Goal: Answer question/provide support: Share knowledge or assist other users

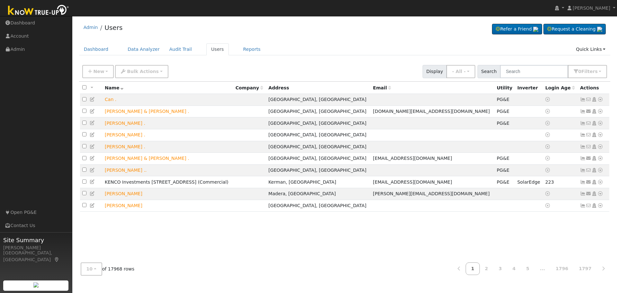
drag, startPoint x: 527, startPoint y: 67, endPoint x: 538, endPoint y: 69, distance: 11.9
click at [528, 68] on input "text" at bounding box center [534, 71] width 68 height 13
type input "[PERSON_NAME]"
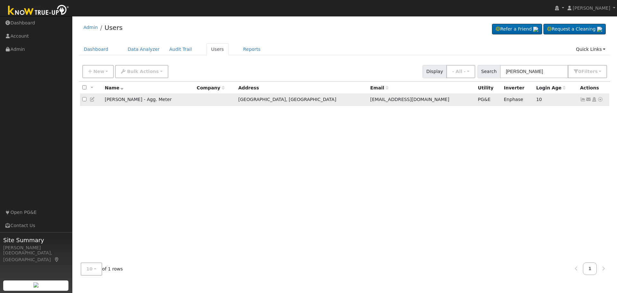
click at [601, 102] on icon at bounding box center [601, 99] width 6 height 5
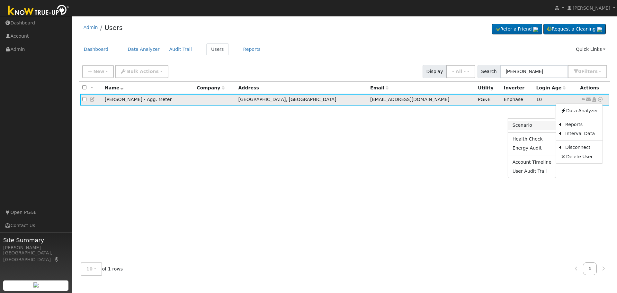
click at [527, 126] on link "Scenario" at bounding box center [532, 125] width 48 height 9
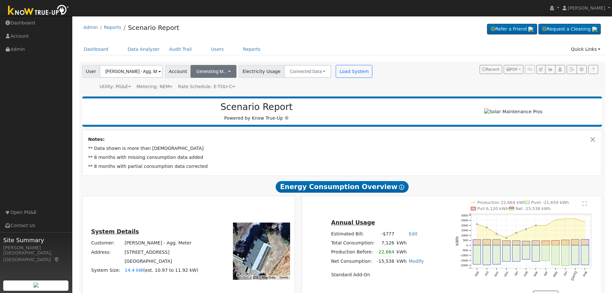
click at [231, 71] on div "Account Generating M... Benefitting Meter 49993 Blossom Lane, Squaw Valley, CA …" at bounding box center [201, 71] width 74 height 13
click at [223, 72] on button "Generating M..." at bounding box center [214, 71] width 46 height 13
click at [225, 109] on div "[STREET_ADDRESS]" at bounding box center [219, 111] width 51 height 6
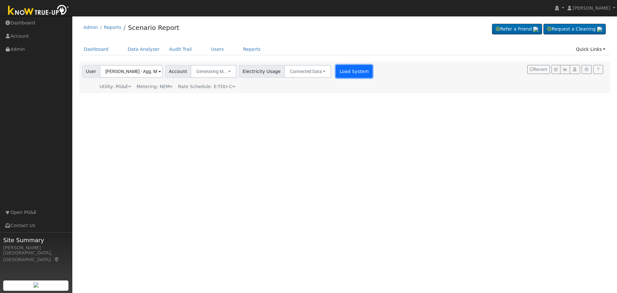
click at [339, 74] on button "Load System" at bounding box center [354, 71] width 37 height 13
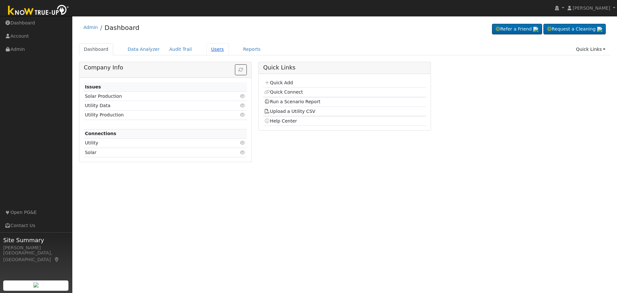
click at [206, 50] on link "Users" at bounding box center [217, 49] width 23 height 12
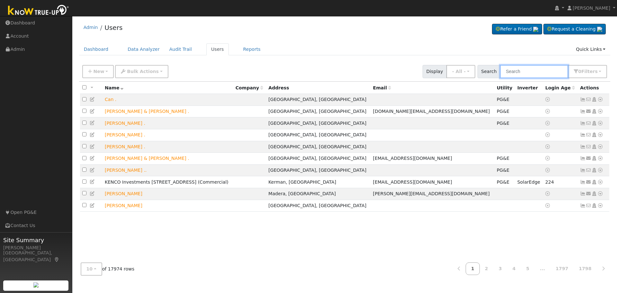
click at [525, 74] on input "text" at bounding box center [534, 71] width 68 height 13
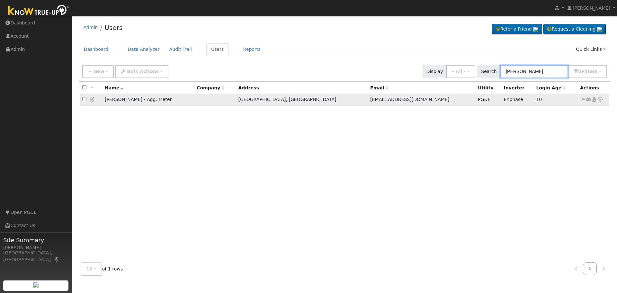
type input "[PERSON_NAME]"
click at [583, 101] on icon at bounding box center [583, 99] width 6 height 5
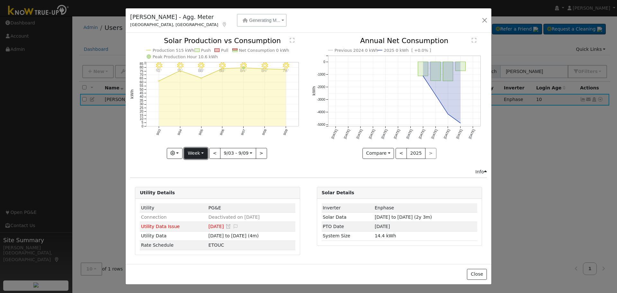
click at [202, 150] on button "Week" at bounding box center [195, 153] width 23 height 11
click at [202, 193] on link "Year" at bounding box center [207, 193] width 45 height 9
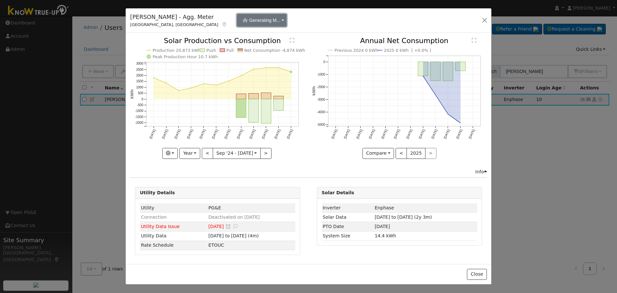
click at [252, 22] on button "Generating M..." at bounding box center [262, 20] width 50 height 13
click at [248, 40] on div "Benefitting Meter" at bounding box center [238, 35] width 50 height 9
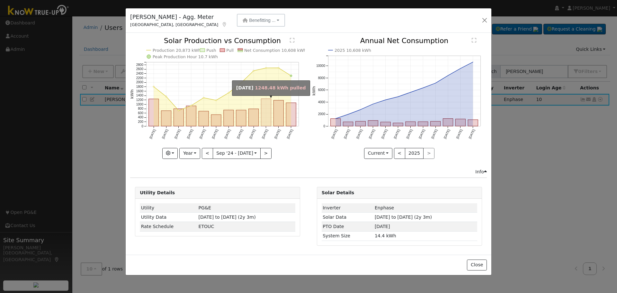
click at [266, 116] on rect "onclick=""" at bounding box center [266, 112] width 10 height 27
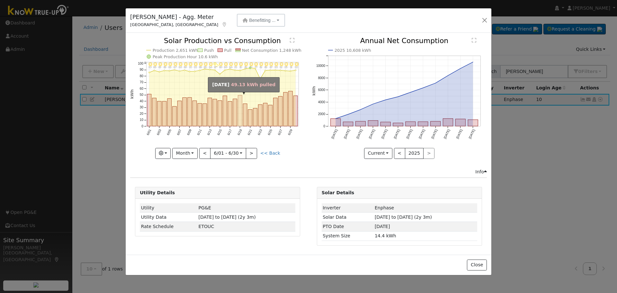
click at [241, 106] on rect "onclick=""" at bounding box center [240, 110] width 4 height 31
type input "[DATE]"
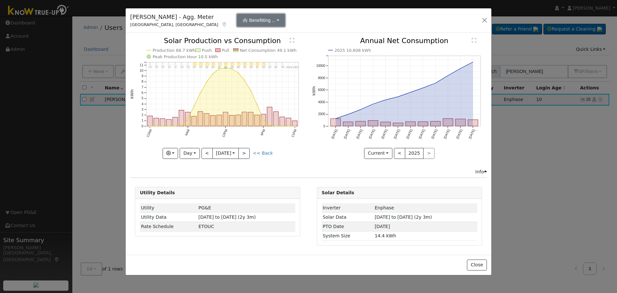
click at [249, 19] on button "Benefitting ..." at bounding box center [261, 20] width 48 height 13
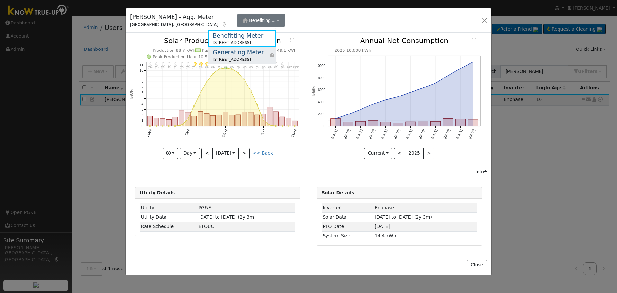
click at [247, 51] on div "Generating Meter" at bounding box center [238, 52] width 51 height 9
